Goal: Information Seeking & Learning: Learn about a topic

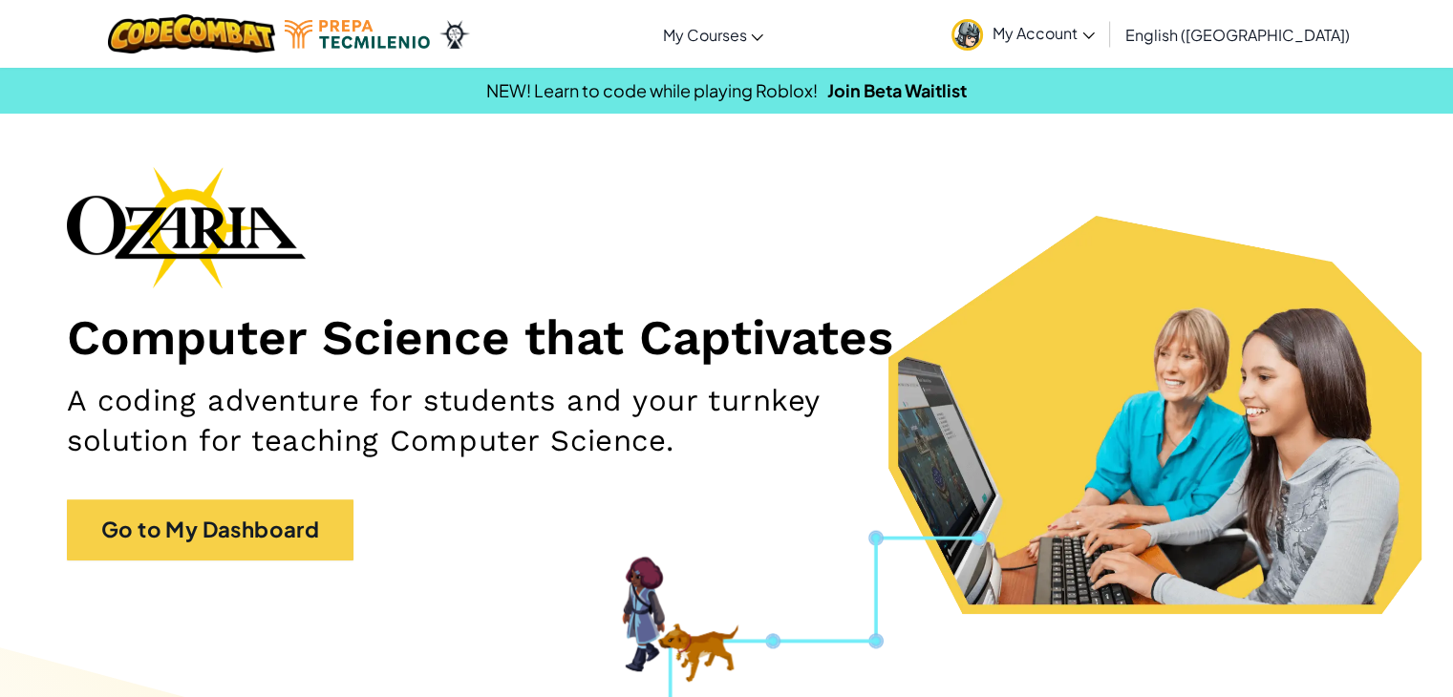
click at [1097, 48] on link "My Account" at bounding box center [1023, 34] width 162 height 60
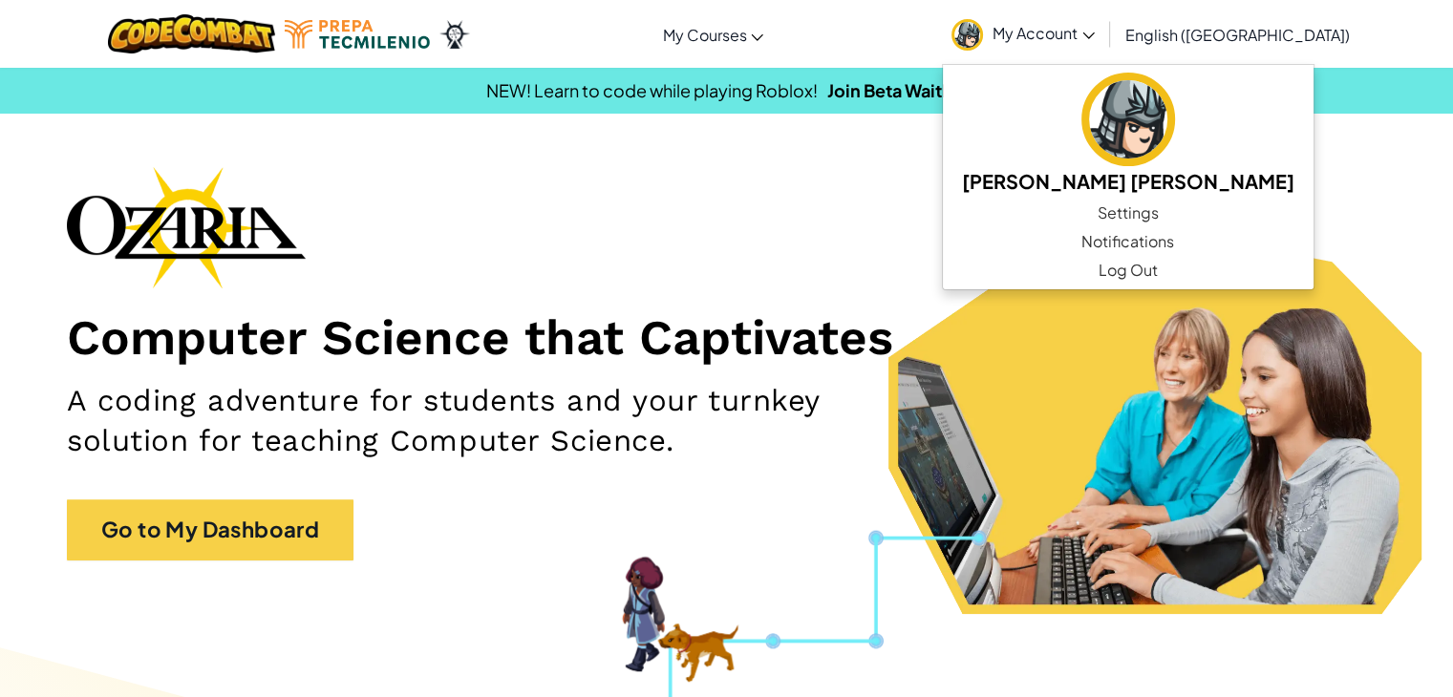
click at [1097, 48] on link "My Account" at bounding box center [1023, 34] width 162 height 60
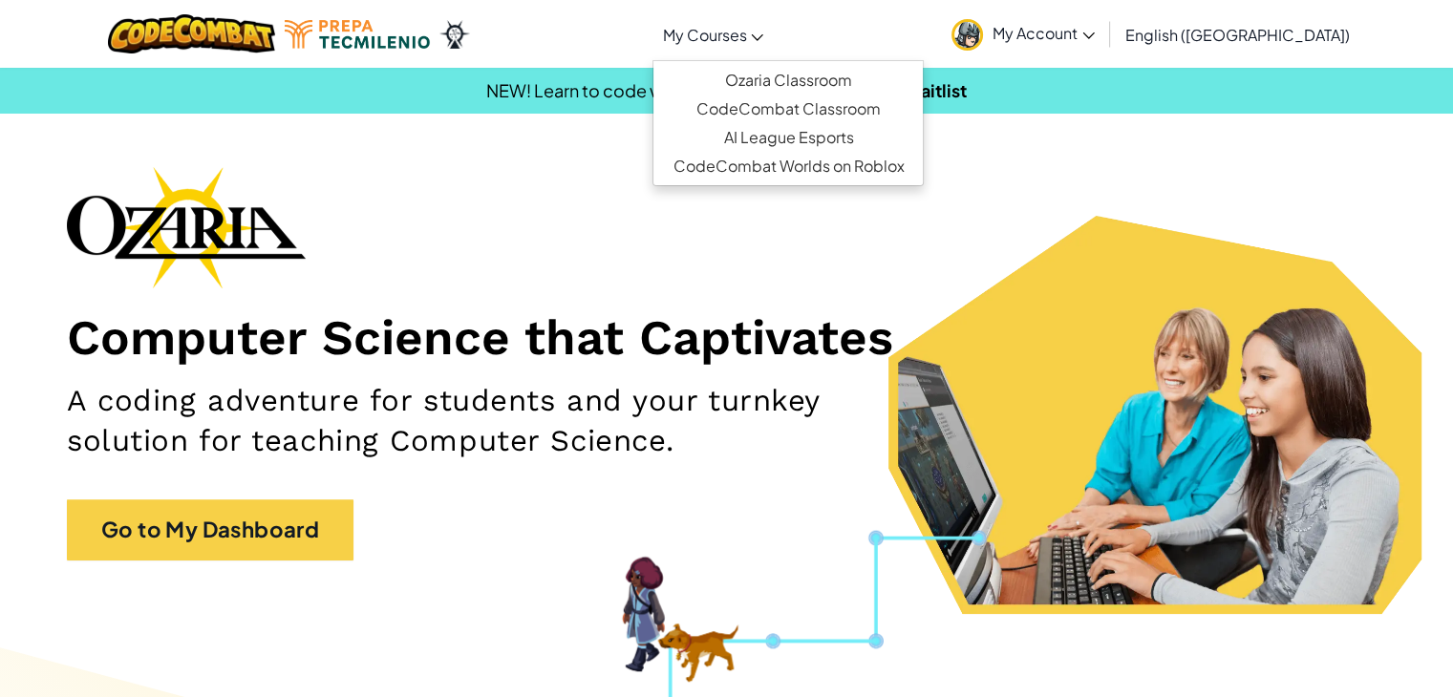
click at [746, 27] on span "My Courses" at bounding box center [704, 35] width 84 height 20
click at [415, 14] on div at bounding box center [289, 34] width 391 height 68
click at [746, 37] on span "My Courses" at bounding box center [704, 35] width 84 height 20
click at [372, 44] on img at bounding box center [357, 34] width 145 height 29
click at [746, 40] on span "My Courses" at bounding box center [704, 35] width 84 height 20
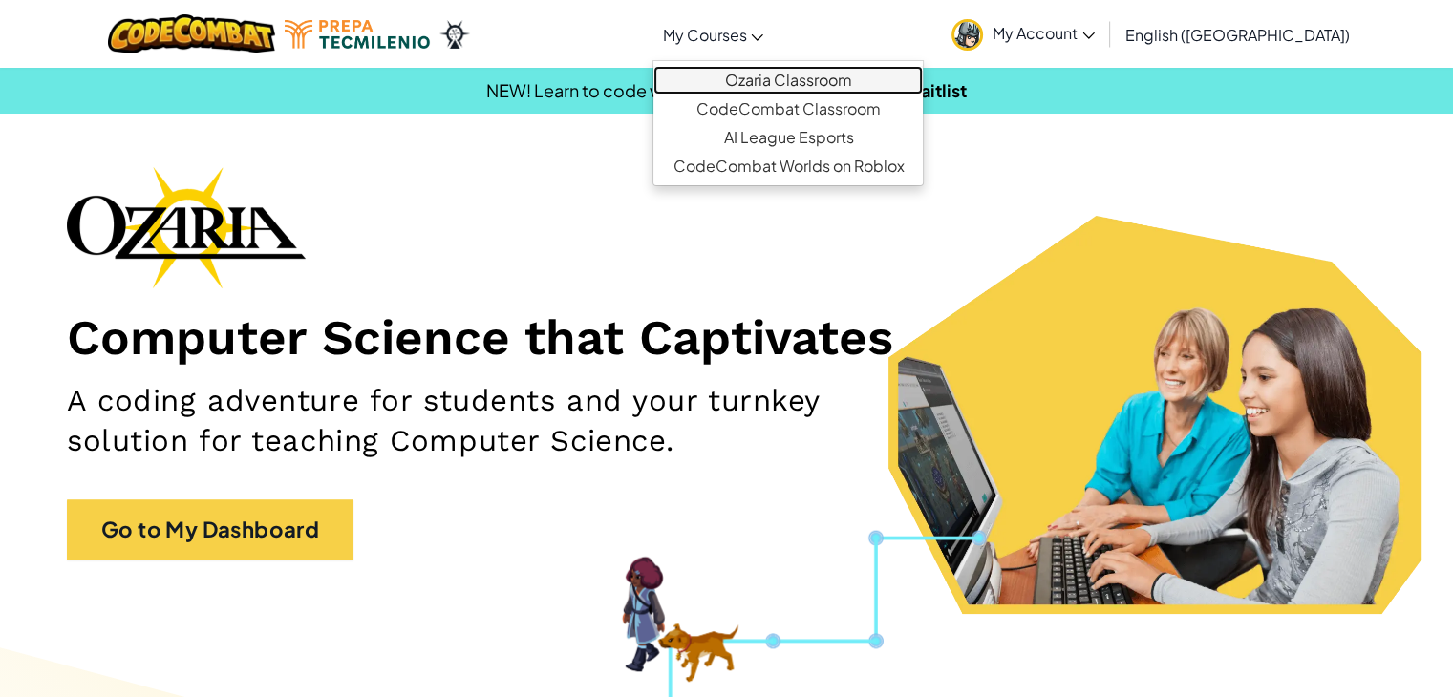
click at [806, 82] on link "Ozaria Classroom" at bounding box center [787, 80] width 269 height 29
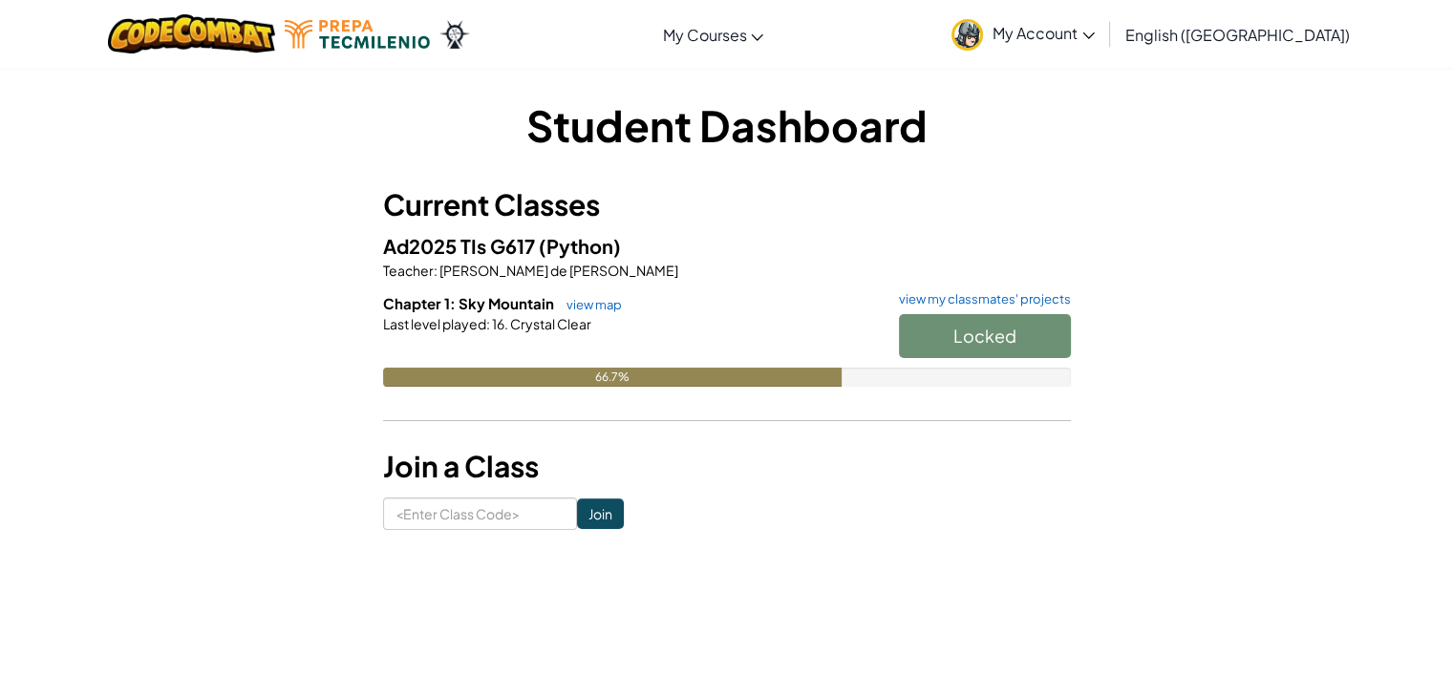
click at [1035, 357] on div "Locked" at bounding box center [975, 340] width 191 height 53
click at [1016, 344] on div "Locked" at bounding box center [975, 340] width 191 height 53
click at [937, 333] on div "Locked" at bounding box center [975, 340] width 191 height 53
drag, startPoint x: 795, startPoint y: 373, endPoint x: 577, endPoint y: 351, distance: 218.9
click at [782, 377] on div "66.7%" at bounding box center [612, 377] width 458 height 19
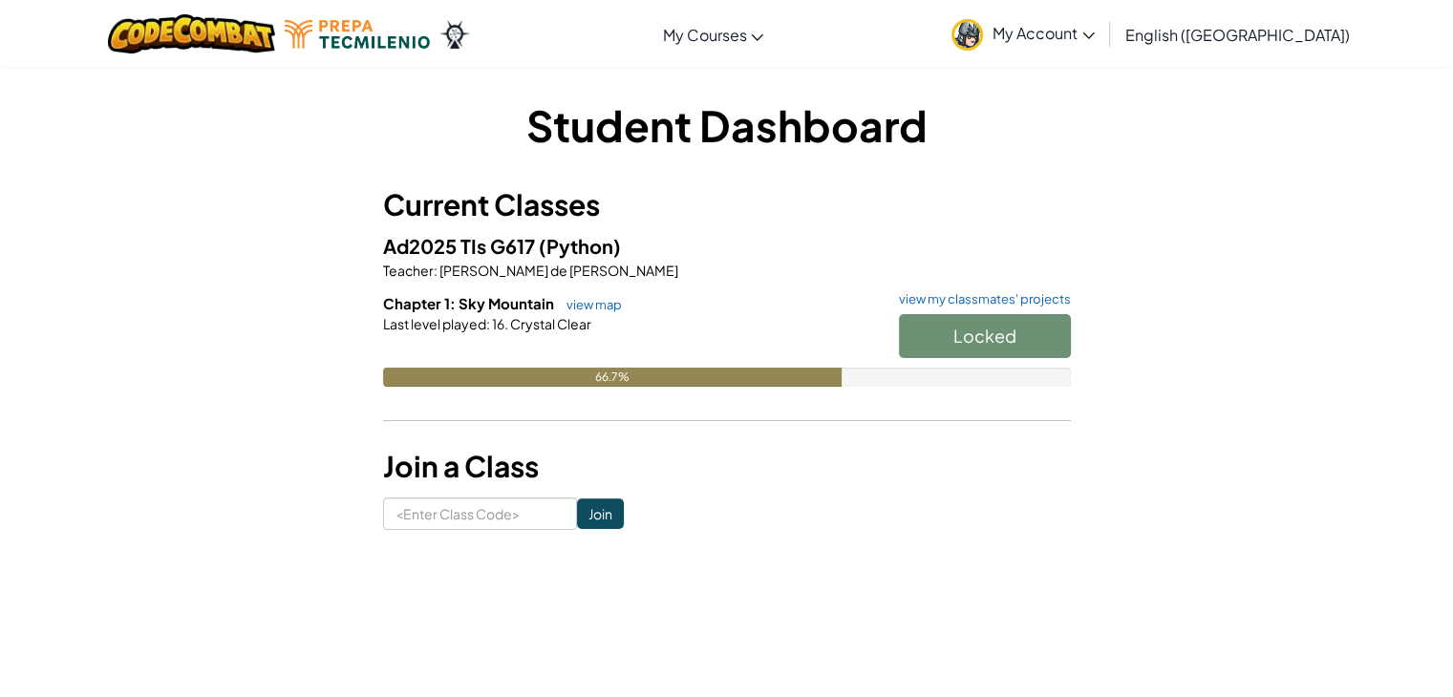
click at [603, 314] on div "Last level played : 16. Crystal Clear" at bounding box center [727, 323] width 688 height 19
click at [597, 303] on link "view map" at bounding box center [589, 304] width 65 height 15
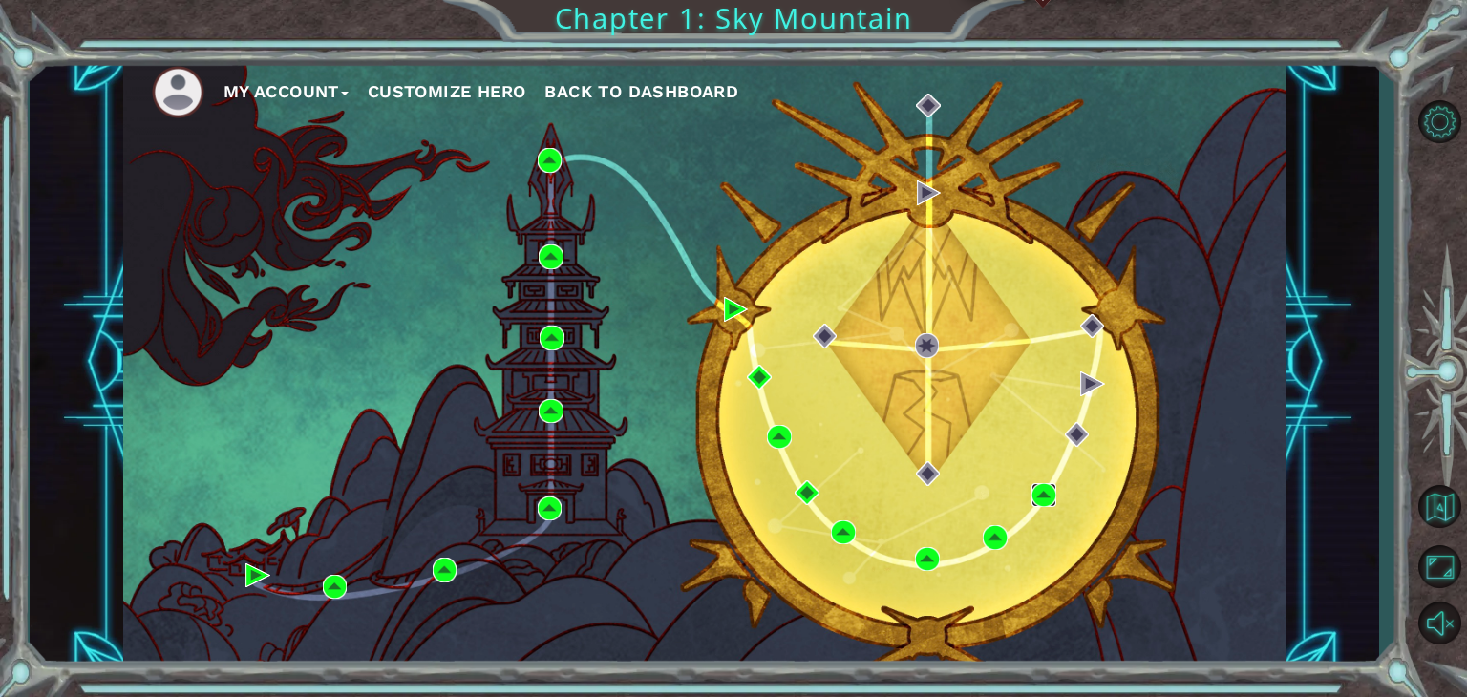
click at [1039, 494] on img at bounding box center [1044, 495] width 25 height 25
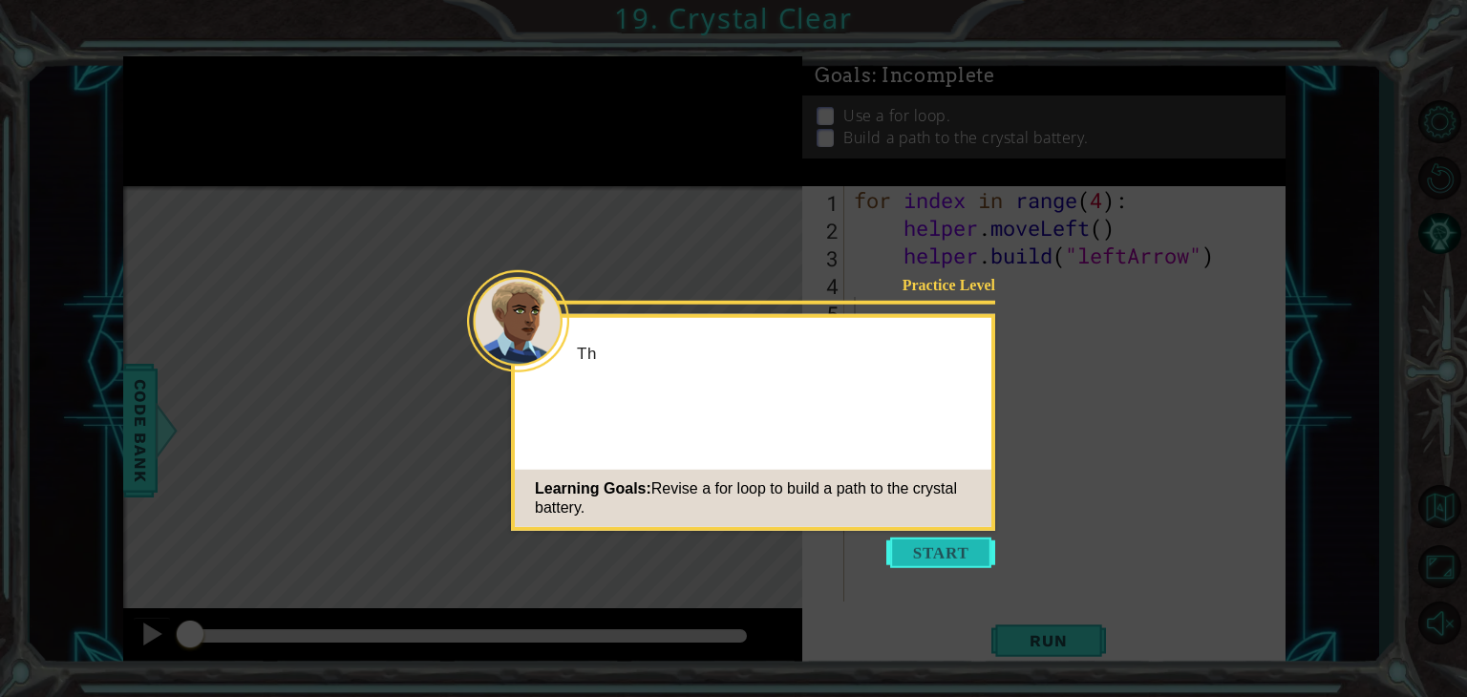
click at [936, 566] on button "Start" at bounding box center [940, 553] width 109 height 31
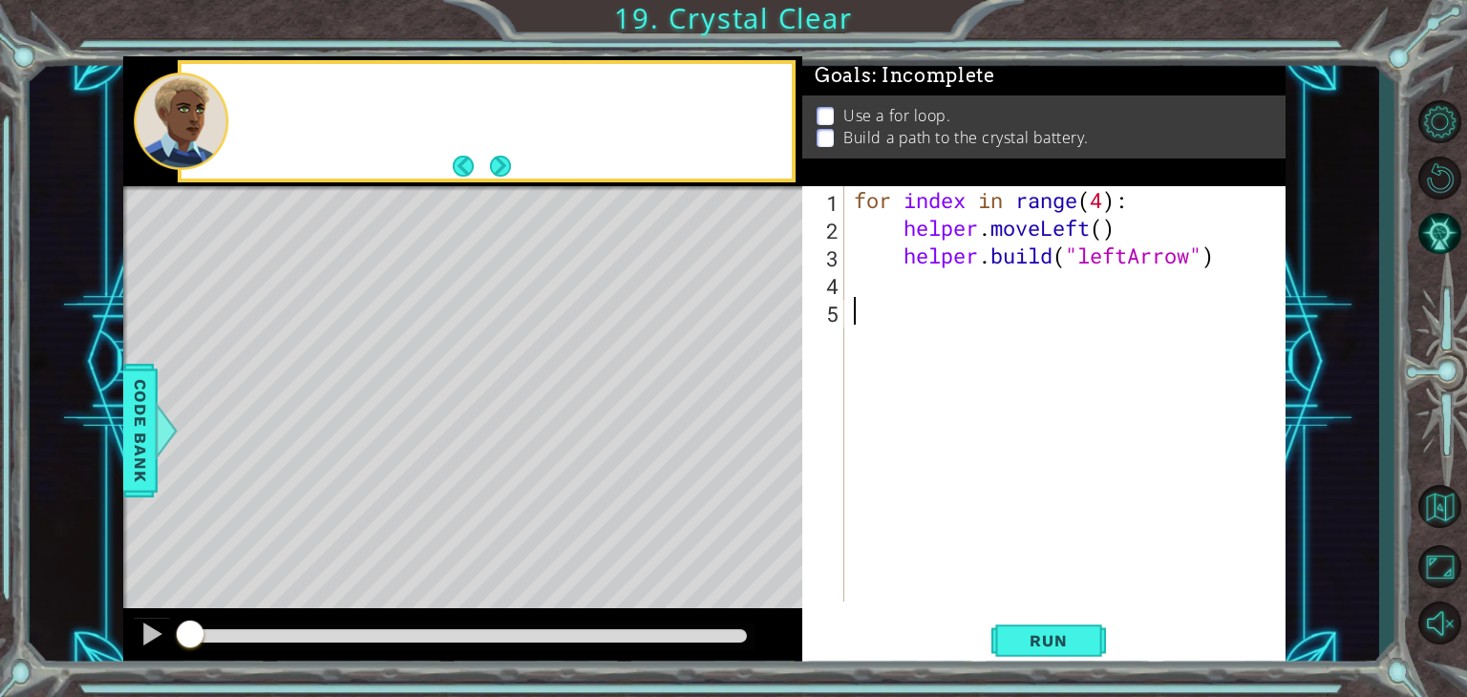
click at [933, 552] on div "for index in range ( 4 ) : helper . moveLeft ( ) helper . build ( "leftArrow" )" at bounding box center [1070, 421] width 441 height 471
click at [119, 628] on div "1 ההההההההההההההההההההההההההההההההההההההההההההההההההההההההההההההההההההההההההההה…" at bounding box center [705, 361] width 1350 height 613
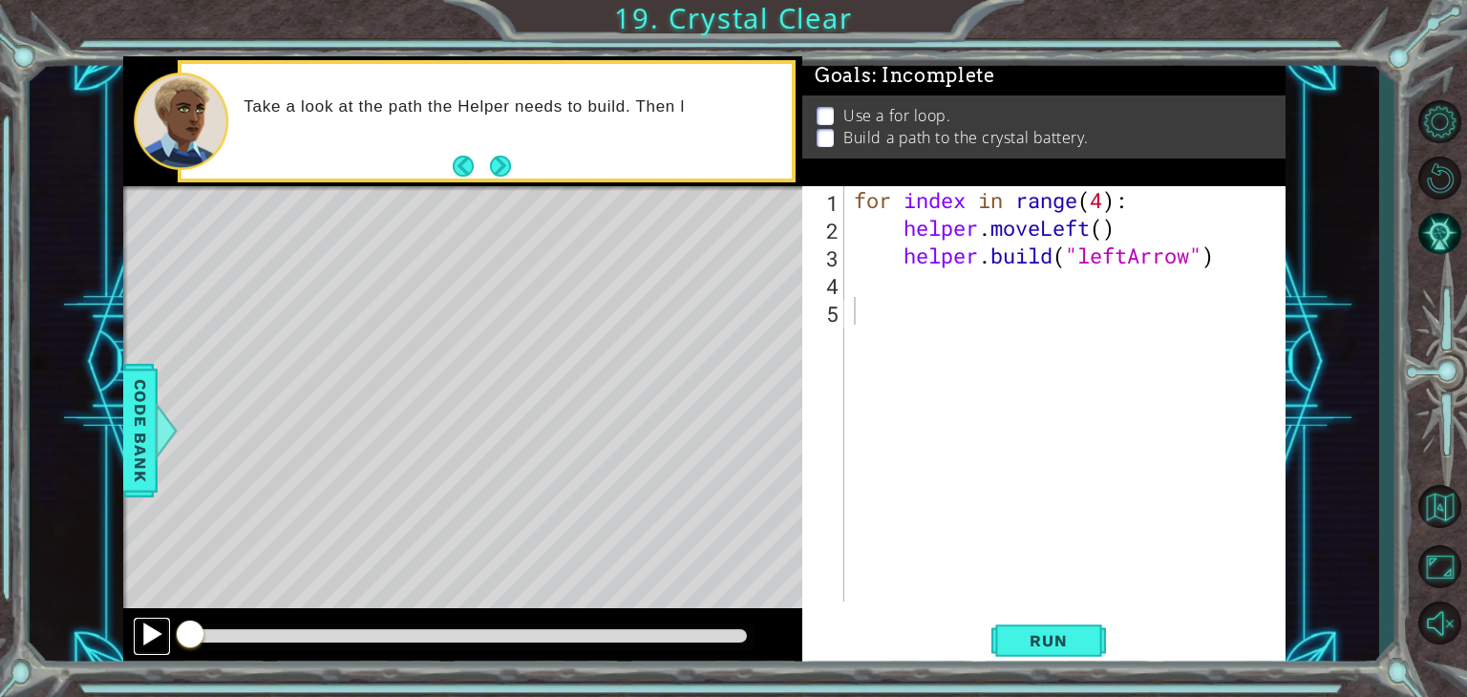
click at [148, 633] on div at bounding box center [151, 634] width 25 height 25
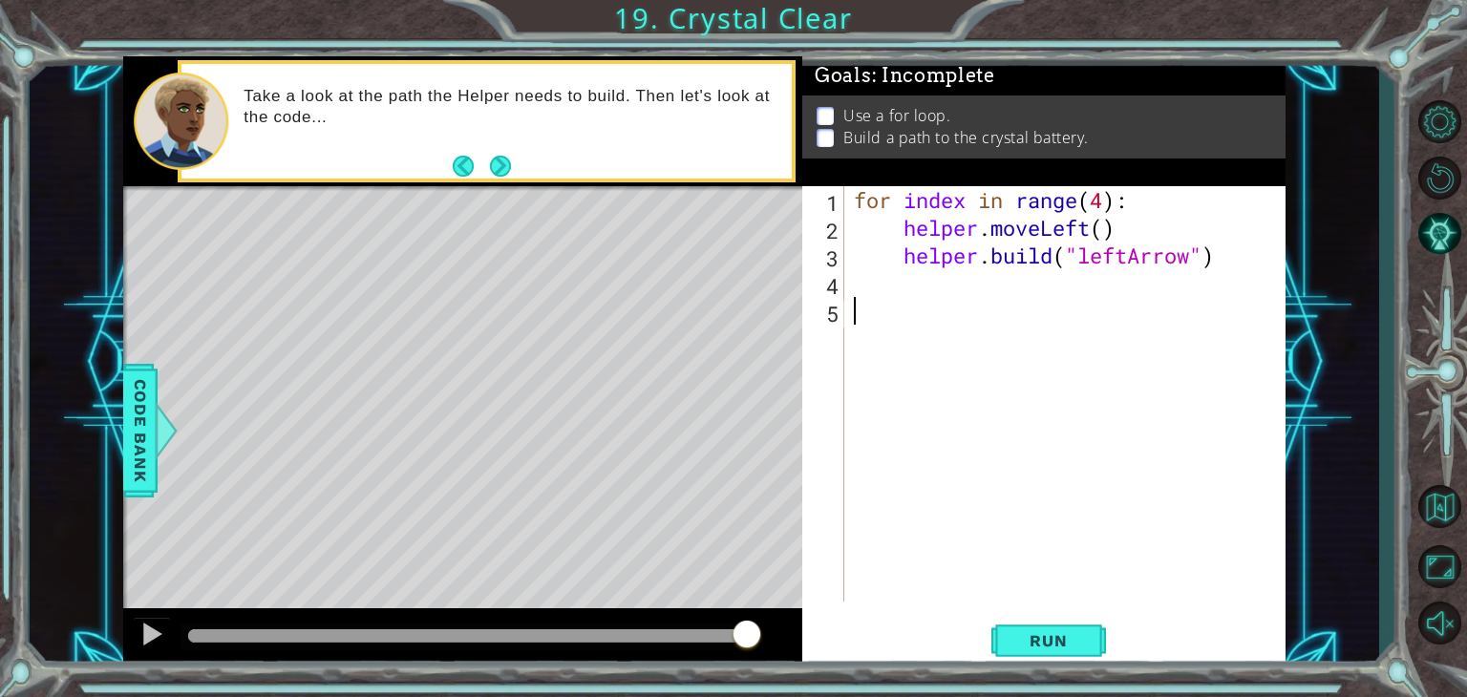
drag, startPoint x: 203, startPoint y: 641, endPoint x: 977, endPoint y: 645, distance: 773.7
click at [977, 645] on div "1 ההההההההההההההההההההההההההההההההההההההההההההההההההההההההההההההההההההההההההההה…" at bounding box center [704, 362] width 1162 height 613
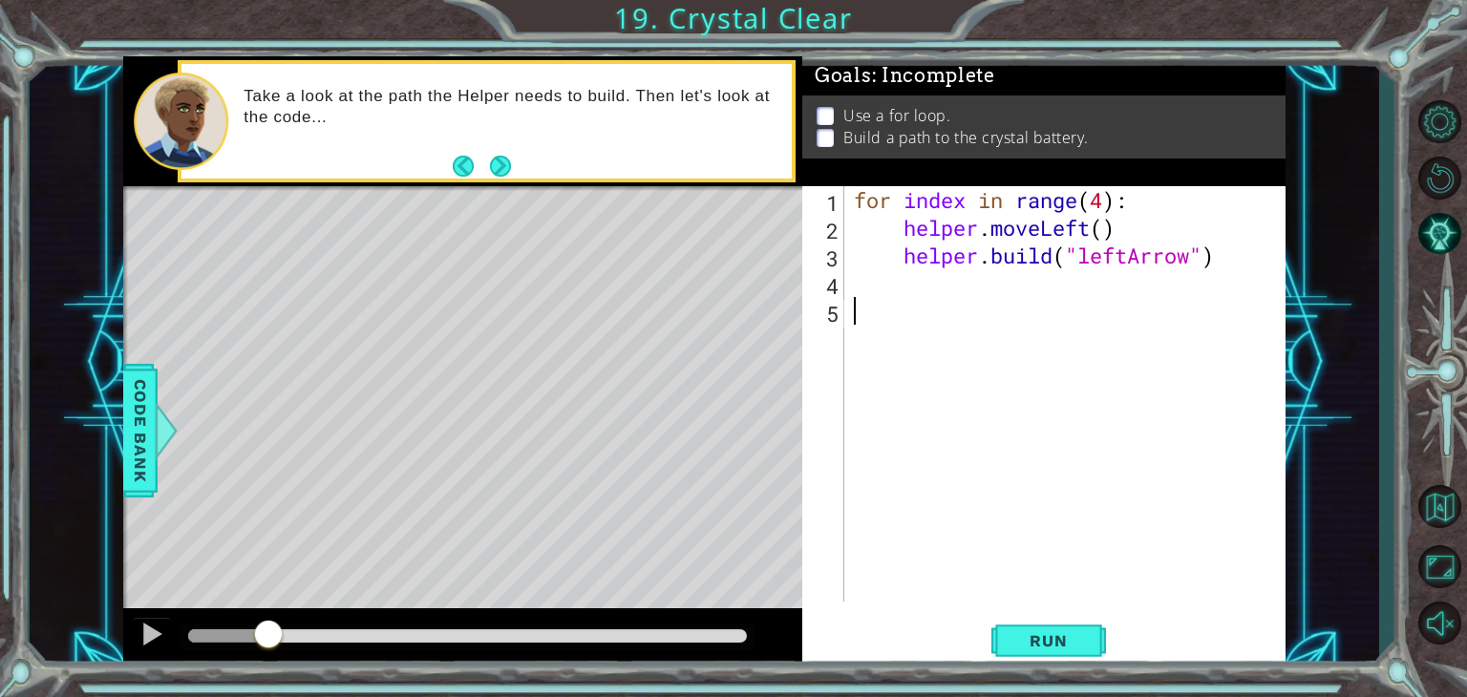
drag, startPoint x: 228, startPoint y: 624, endPoint x: 278, endPoint y: 623, distance: 49.7
click at [278, 623] on div at bounding box center [268, 636] width 34 height 34
click at [1074, 655] on button "Run" at bounding box center [1048, 641] width 115 height 49
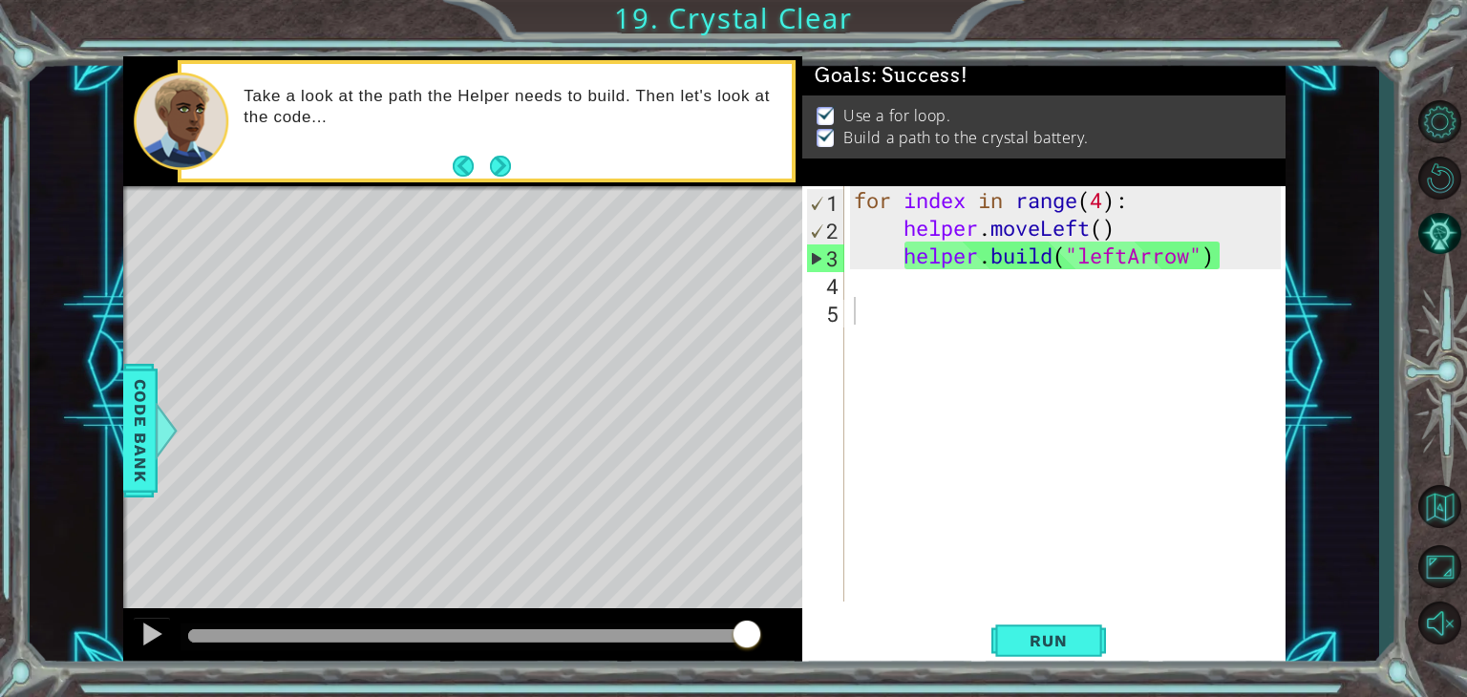
drag, startPoint x: 223, startPoint y: 636, endPoint x: 810, endPoint y: 628, distance: 587.5
click at [804, 628] on div "1 ההההההההההההההההההההההההההההההההההההההההההההההההההההההההההההההההההההההההההההה…" at bounding box center [704, 362] width 1162 height 613
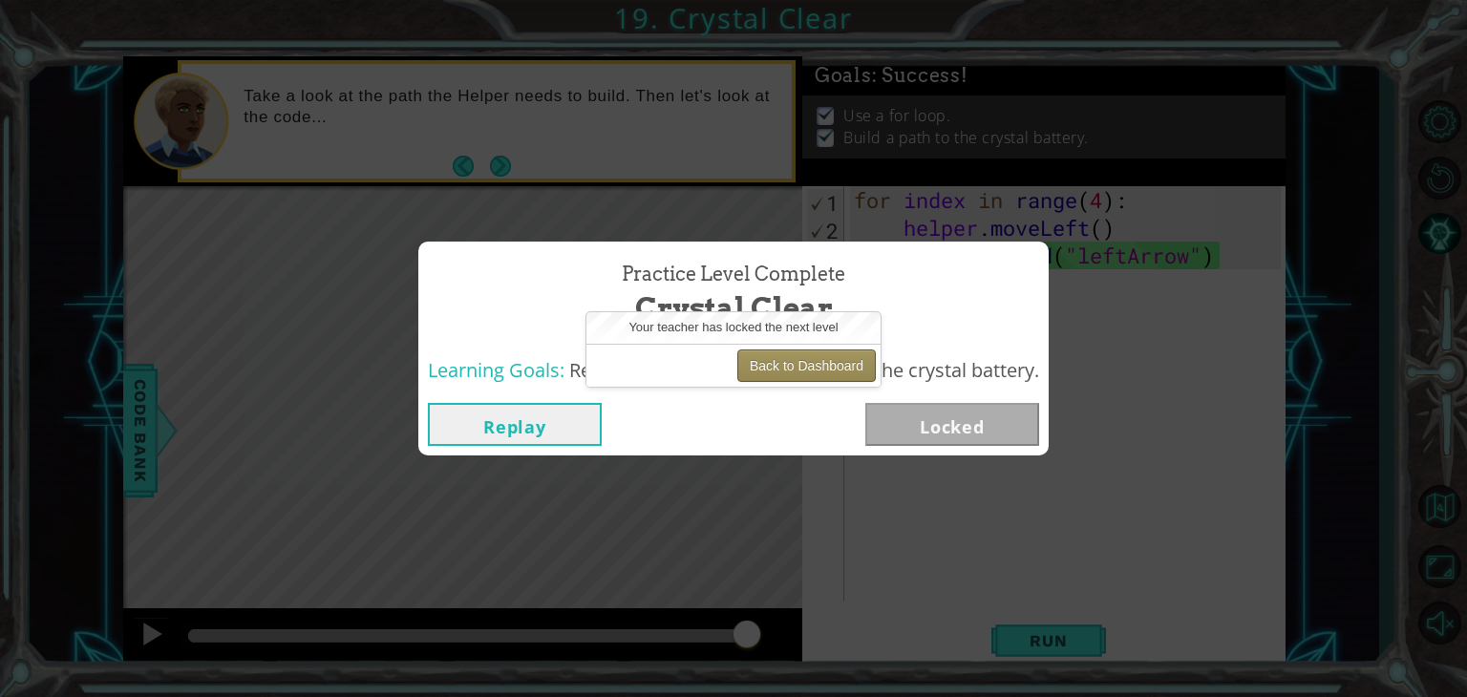
click at [843, 368] on button "Back to Dashboard" at bounding box center [806, 366] width 138 height 32
drag, startPoint x: 843, startPoint y: 368, endPoint x: 852, endPoint y: 376, distance: 12.2
click at [852, 376] on button "Back to Dashboard" at bounding box center [806, 366] width 138 height 32
click at [829, 360] on button "Back to Dashboard" at bounding box center [806, 366] width 138 height 32
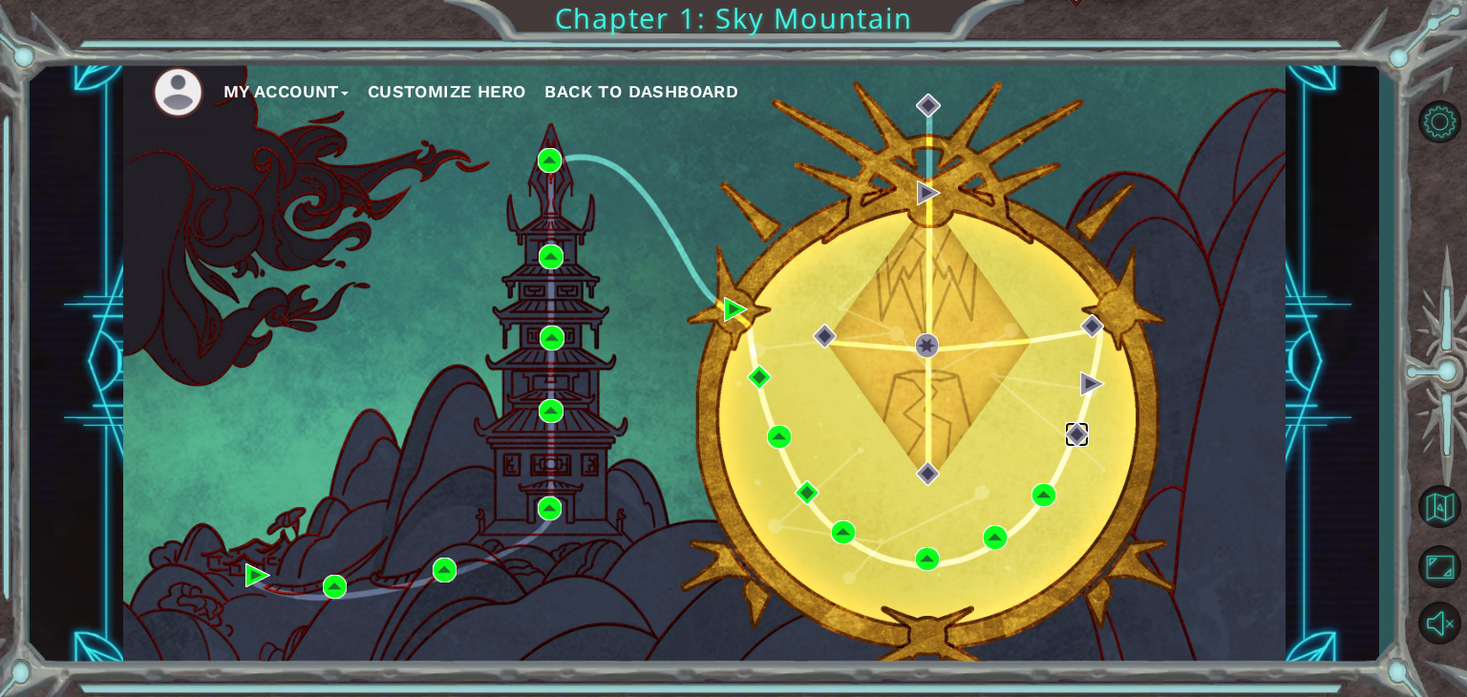
click at [1076, 436] on img at bounding box center [1077, 434] width 25 height 25
click at [1077, 442] on img at bounding box center [1077, 434] width 25 height 25
click at [1080, 431] on img at bounding box center [1077, 434] width 25 height 25
click at [667, 109] on ul "My Account Customize Hero Back to Dashboard" at bounding box center [719, 92] width 1134 height 53
click at [664, 101] on button "Back to Dashboard" at bounding box center [641, 91] width 194 height 29
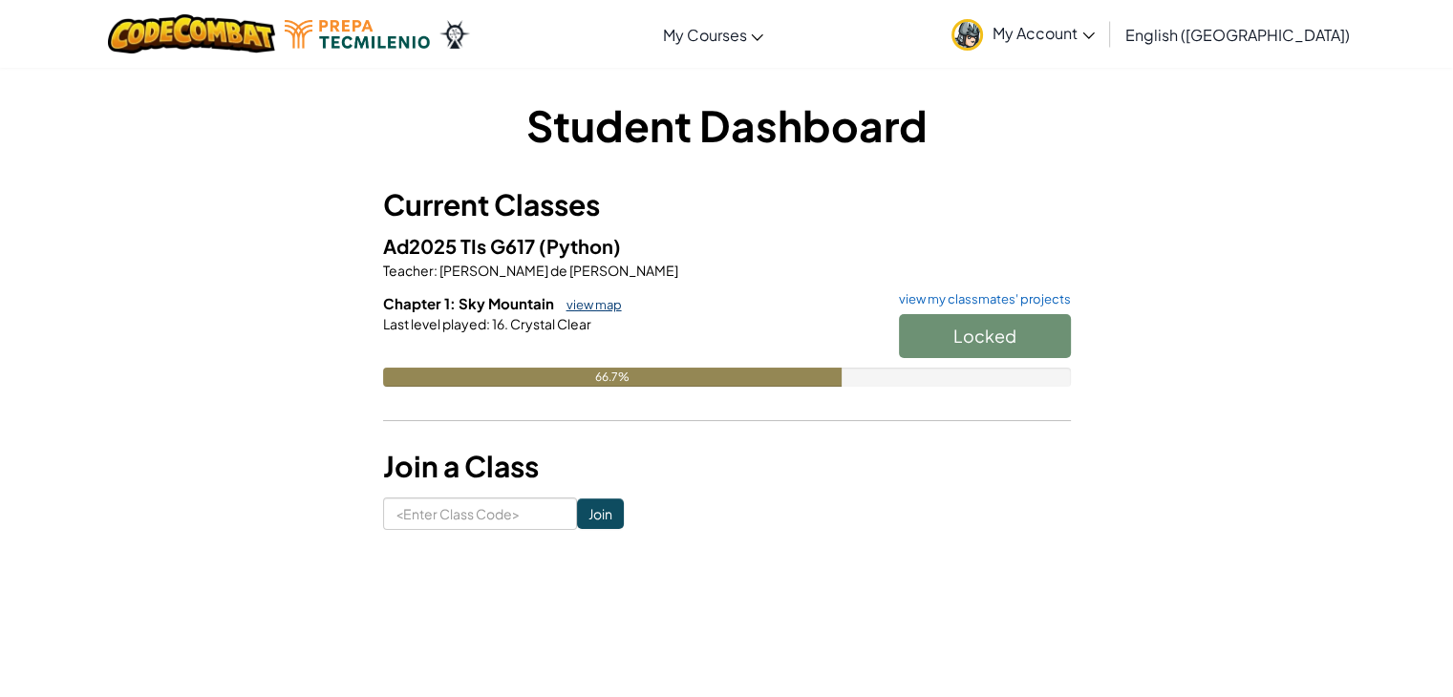
click at [600, 302] on link "view map" at bounding box center [589, 304] width 65 height 15
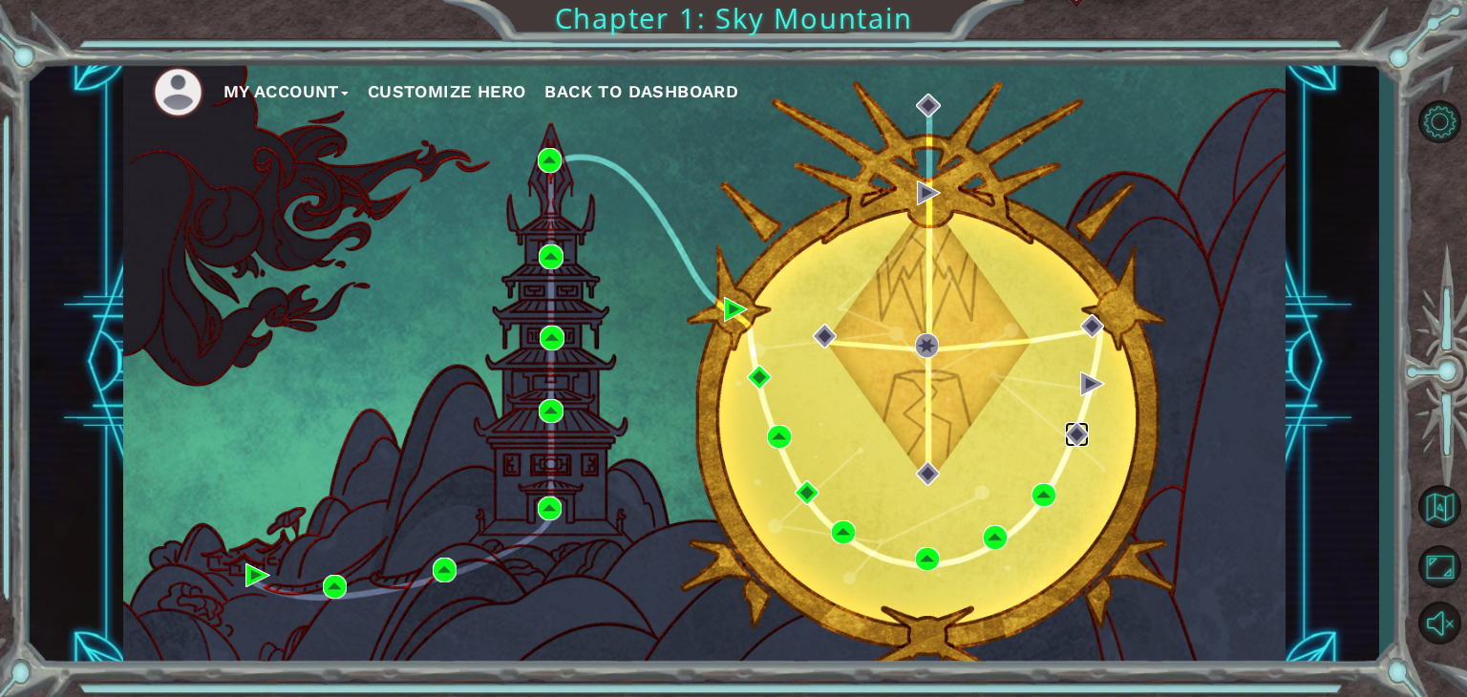
click at [1075, 439] on img at bounding box center [1077, 434] width 25 height 25
click at [616, 95] on span "Back to Dashboard" at bounding box center [641, 91] width 194 height 20
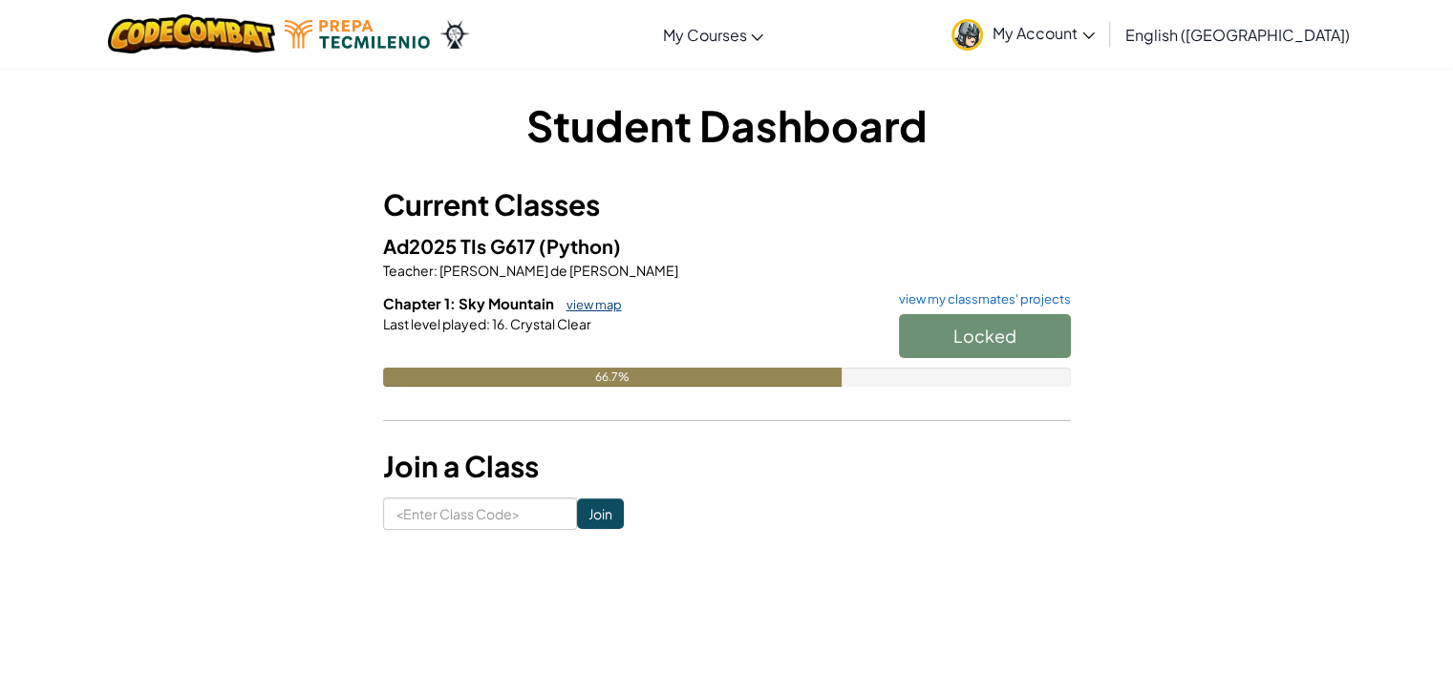
click at [578, 309] on link "view map" at bounding box center [589, 304] width 65 height 15
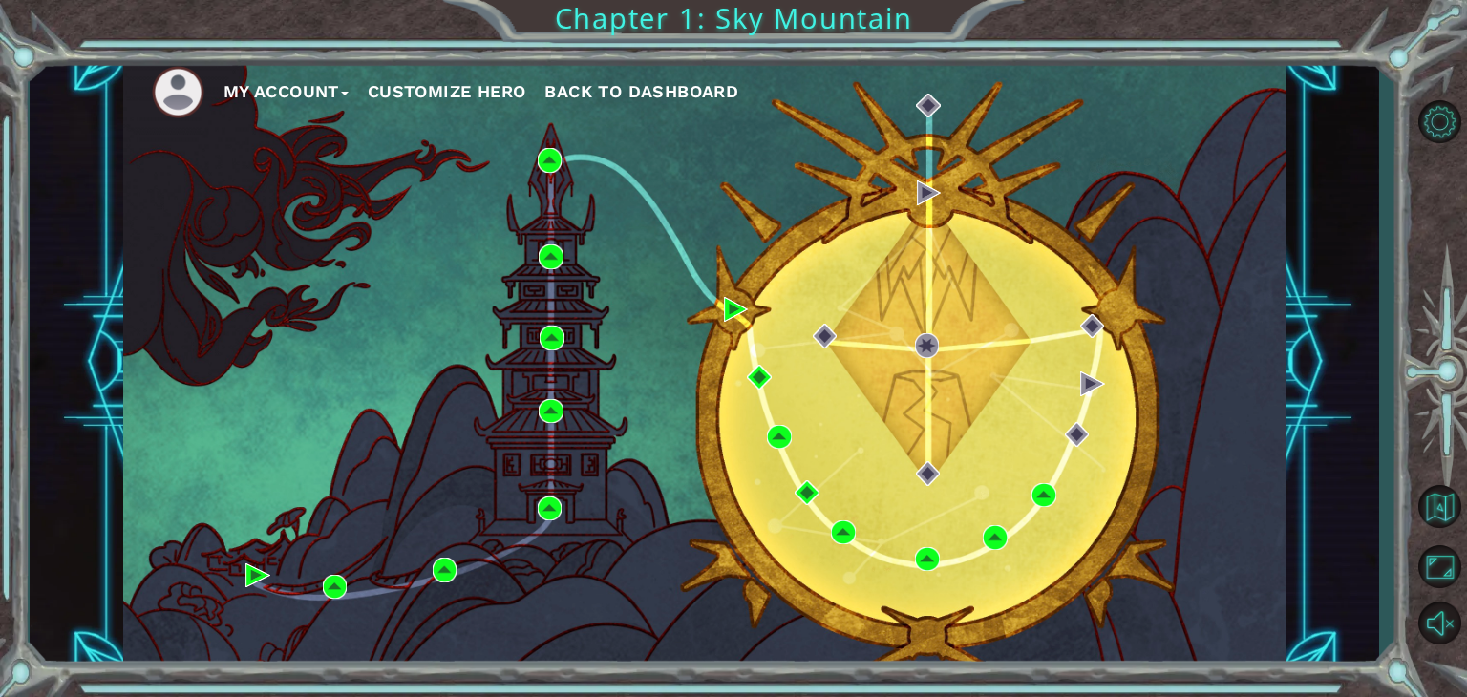
click at [1093, 433] on div "My Account Customize Hero Back to Dashboard" at bounding box center [704, 362] width 1162 height 613
click at [1073, 437] on img at bounding box center [1077, 434] width 25 height 25
click at [923, 341] on img at bounding box center [927, 345] width 25 height 25
click at [1081, 432] on img at bounding box center [1077, 434] width 25 height 25
click at [1448, 494] on button "Back to Map" at bounding box center [1439, 506] width 55 height 55
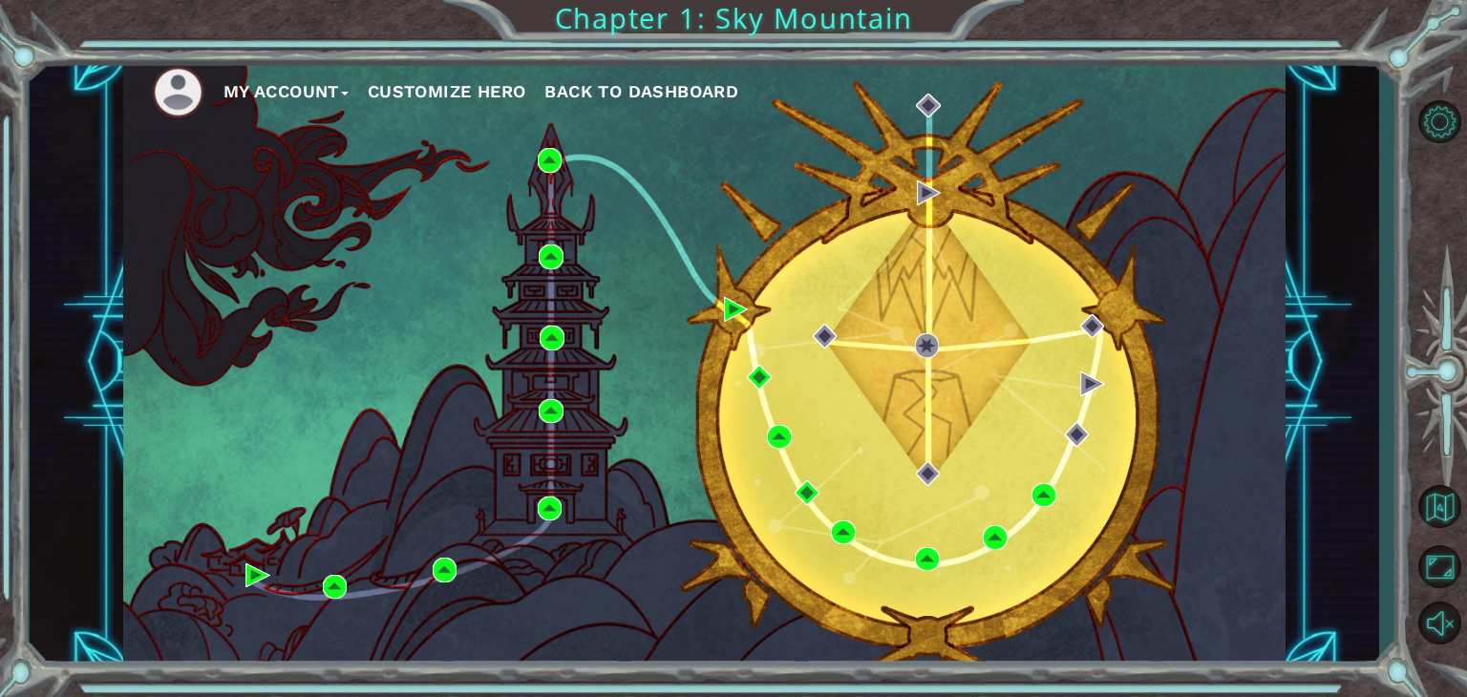
click at [294, 78] on button "My Account" at bounding box center [285, 91] width 125 height 29
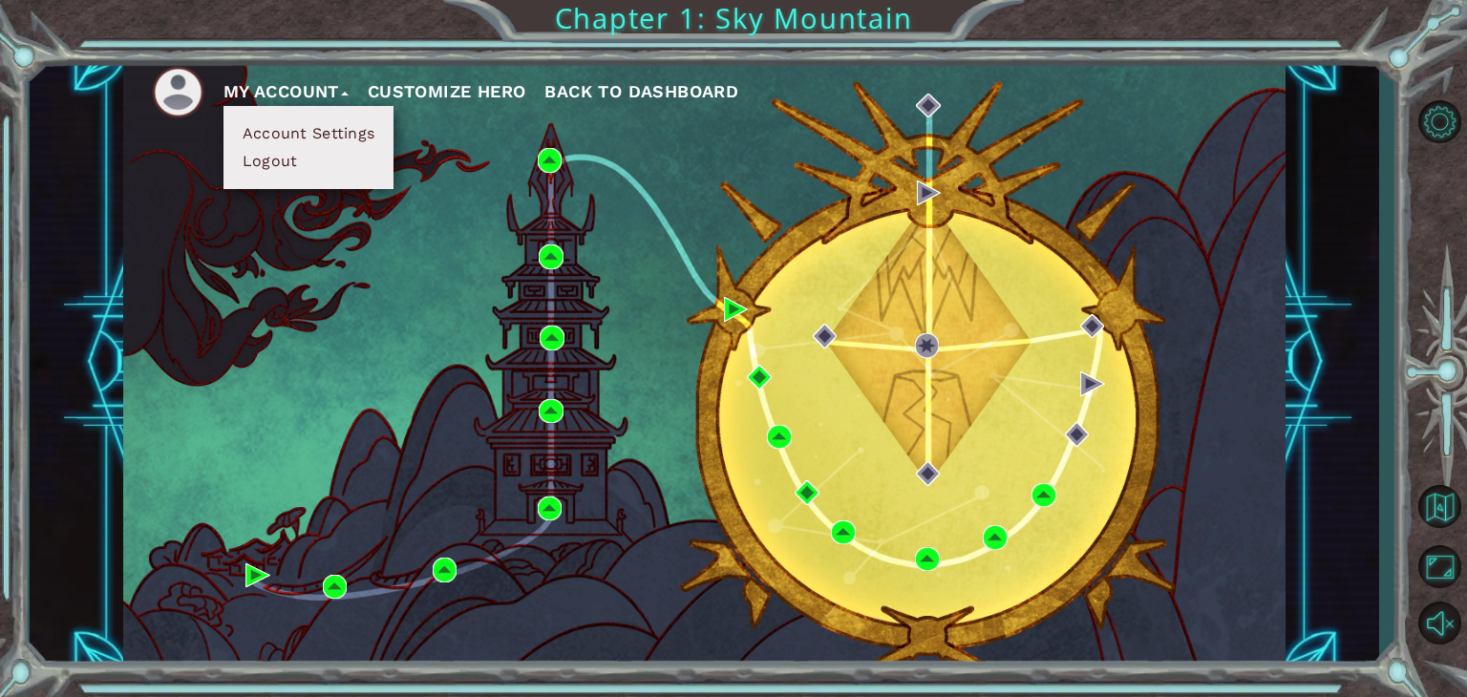
click at [294, 78] on button "My Account" at bounding box center [285, 91] width 125 height 29
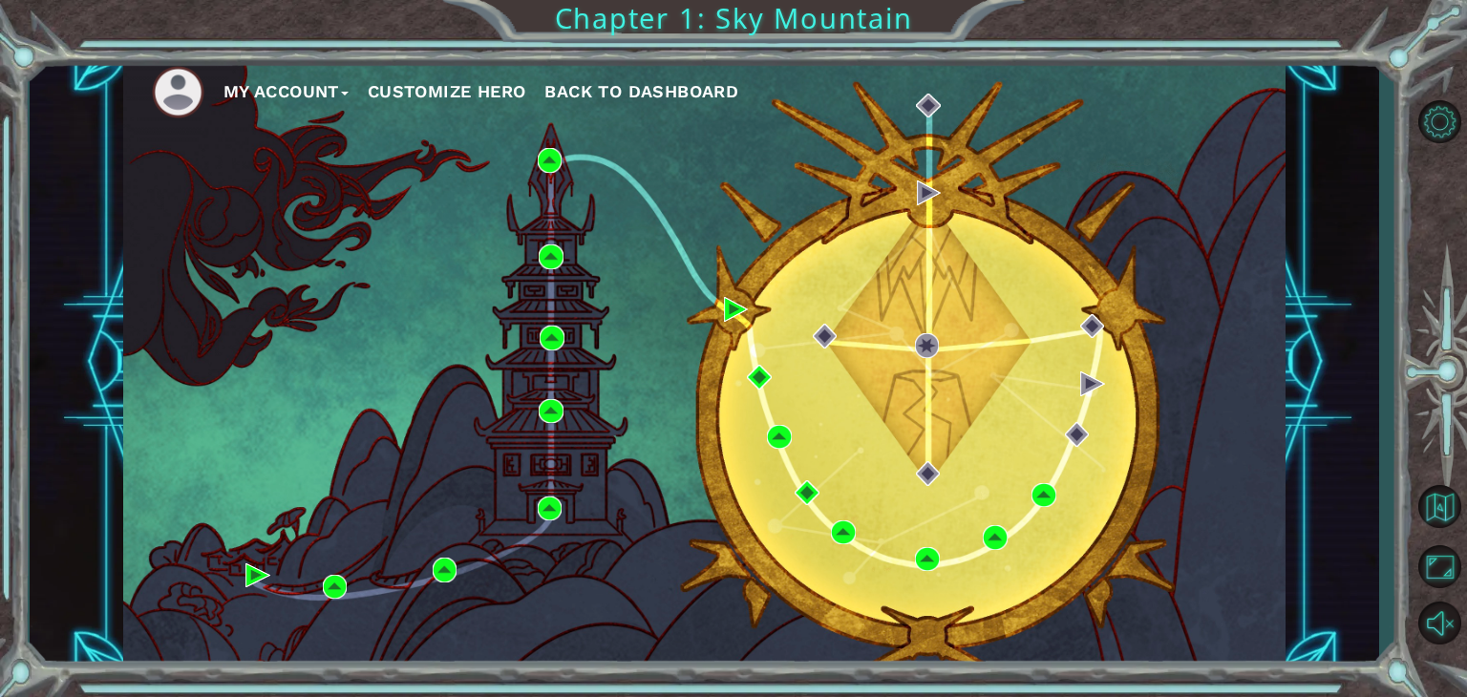
click at [722, 93] on span "Back to Dashboard" at bounding box center [641, 91] width 194 height 20
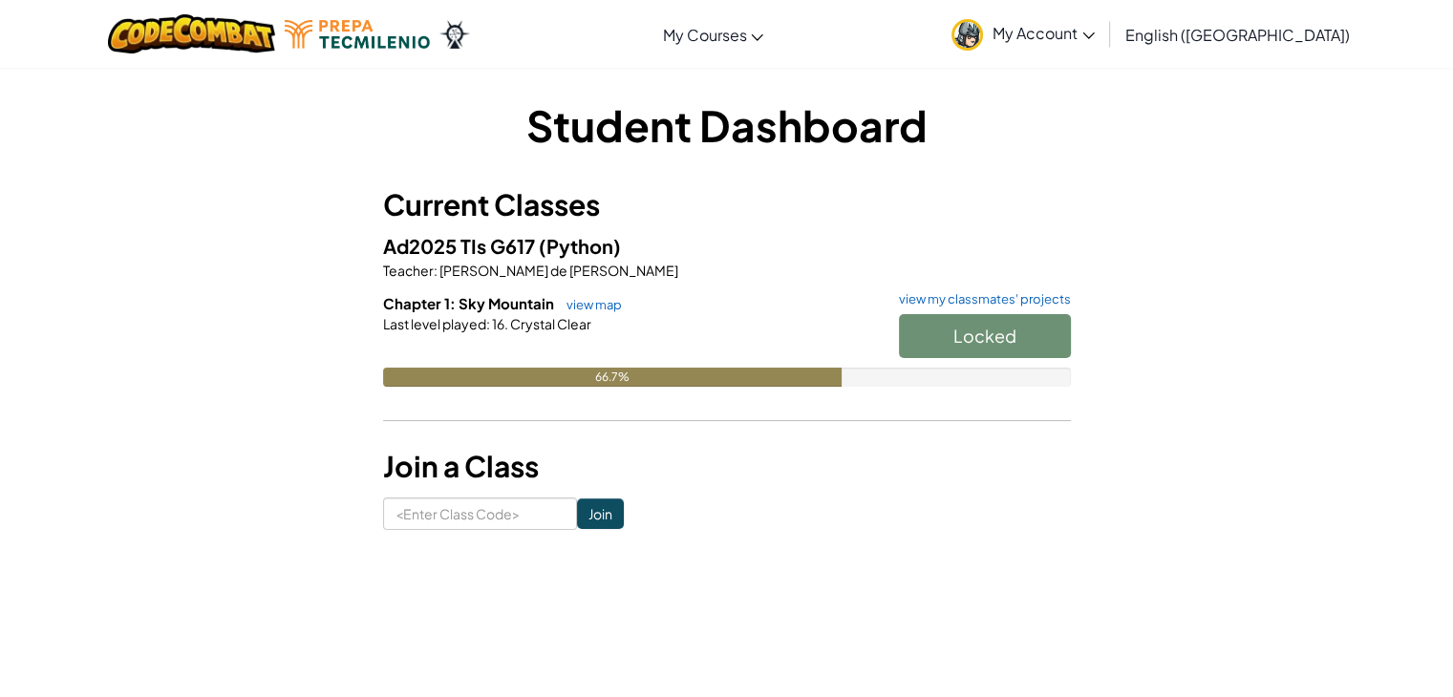
click at [1095, 34] on span "My Account" at bounding box center [1043, 33] width 102 height 20
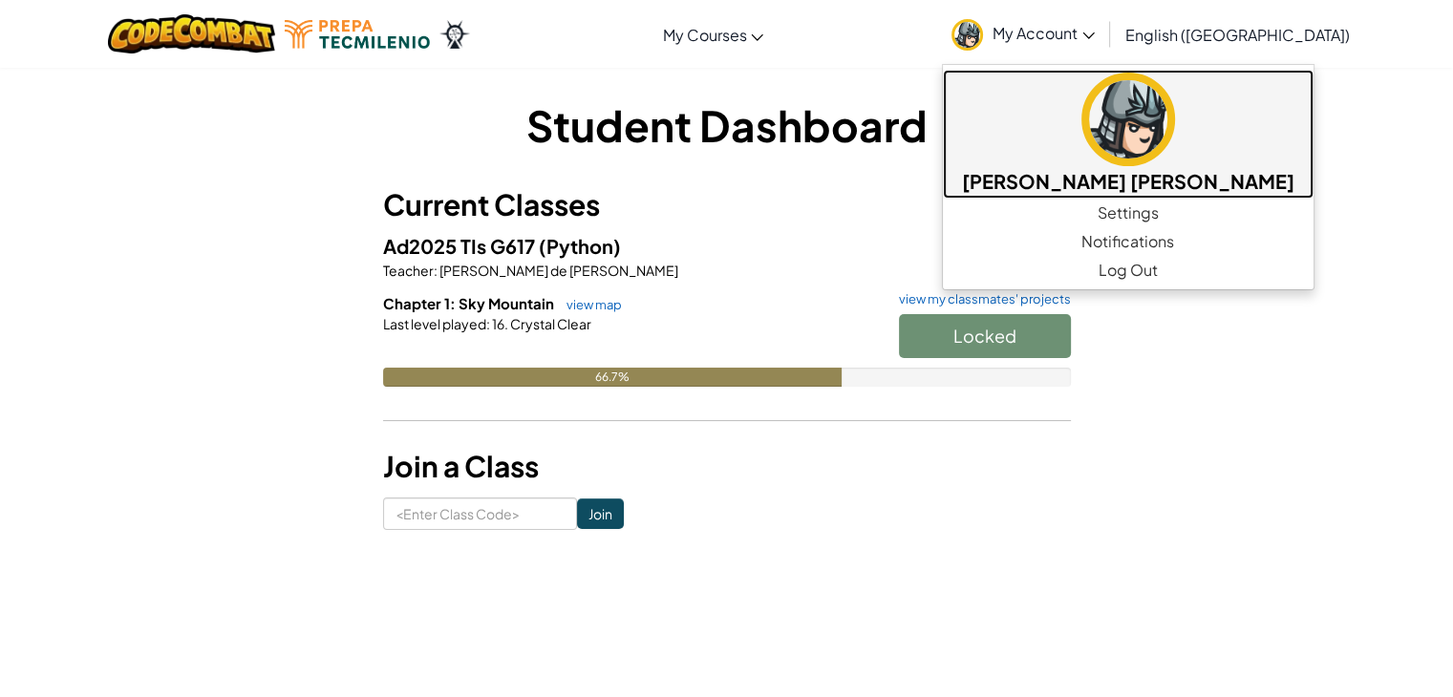
click at [1175, 142] on img at bounding box center [1128, 120] width 94 height 94
